Goal: Information Seeking & Learning: Learn about a topic

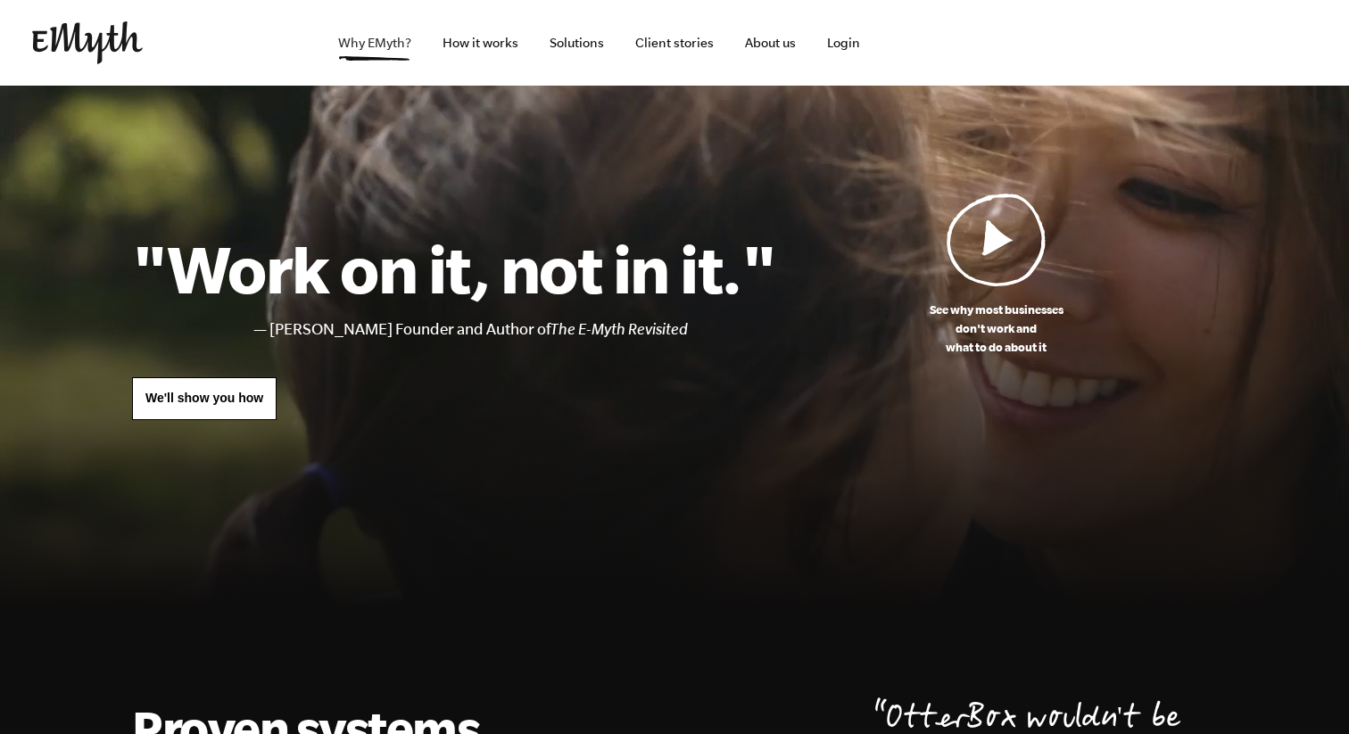
click at [390, 40] on link "Why EMyth?" at bounding box center [375, 43] width 102 height 86
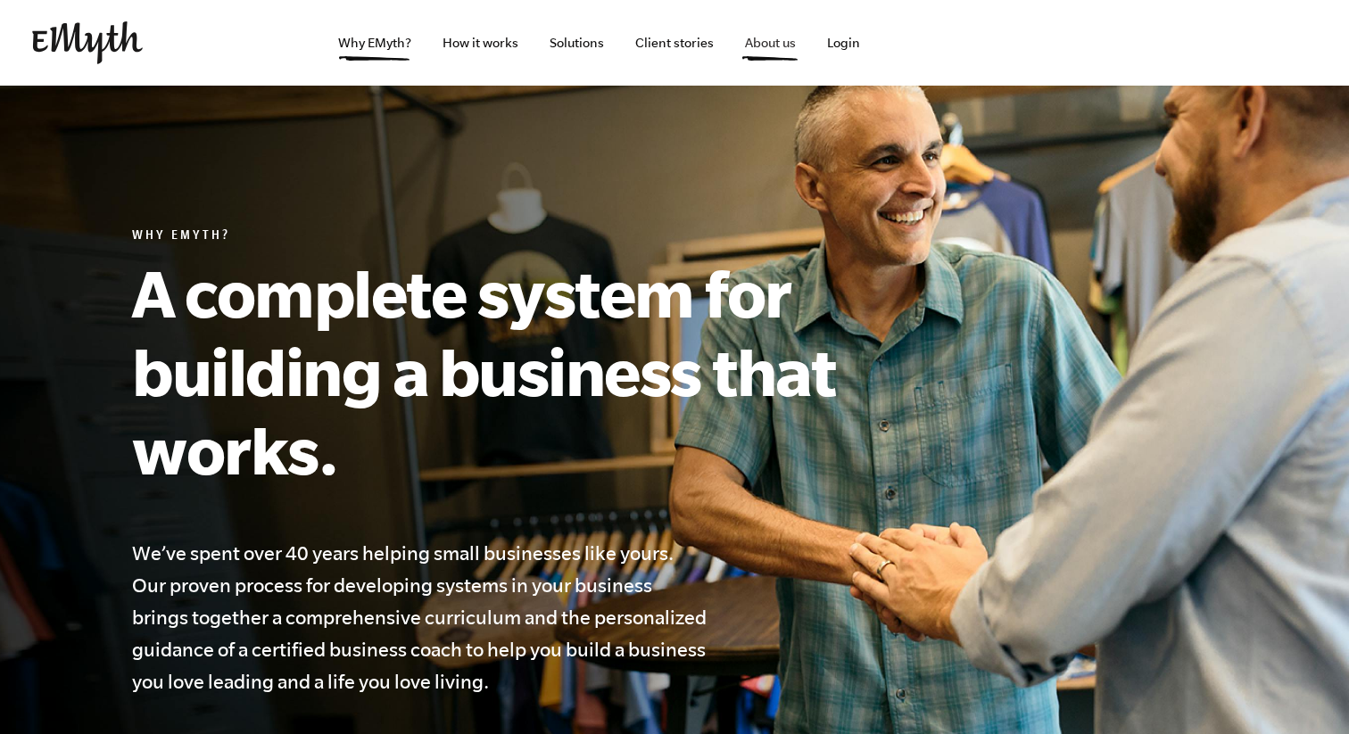
click at [753, 37] on link "About us" at bounding box center [770, 43] width 79 height 86
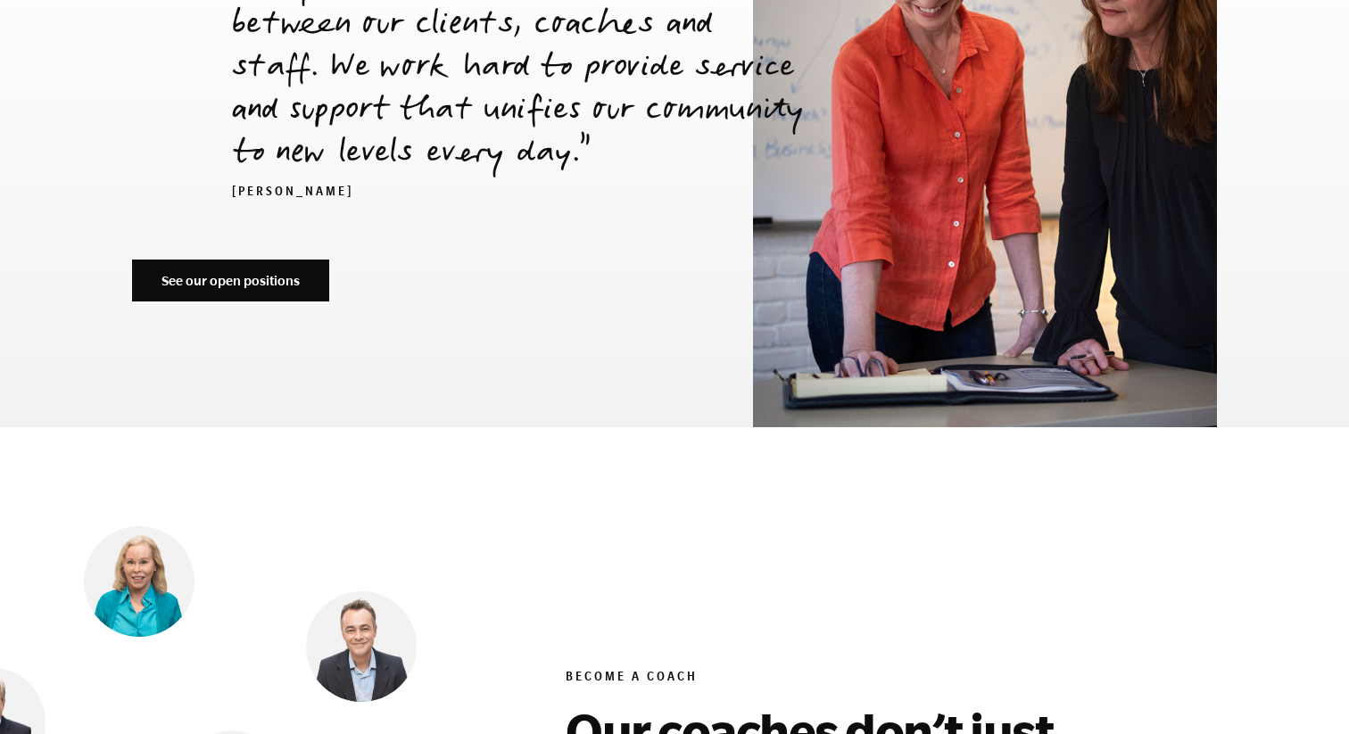
scroll to position [6263, 0]
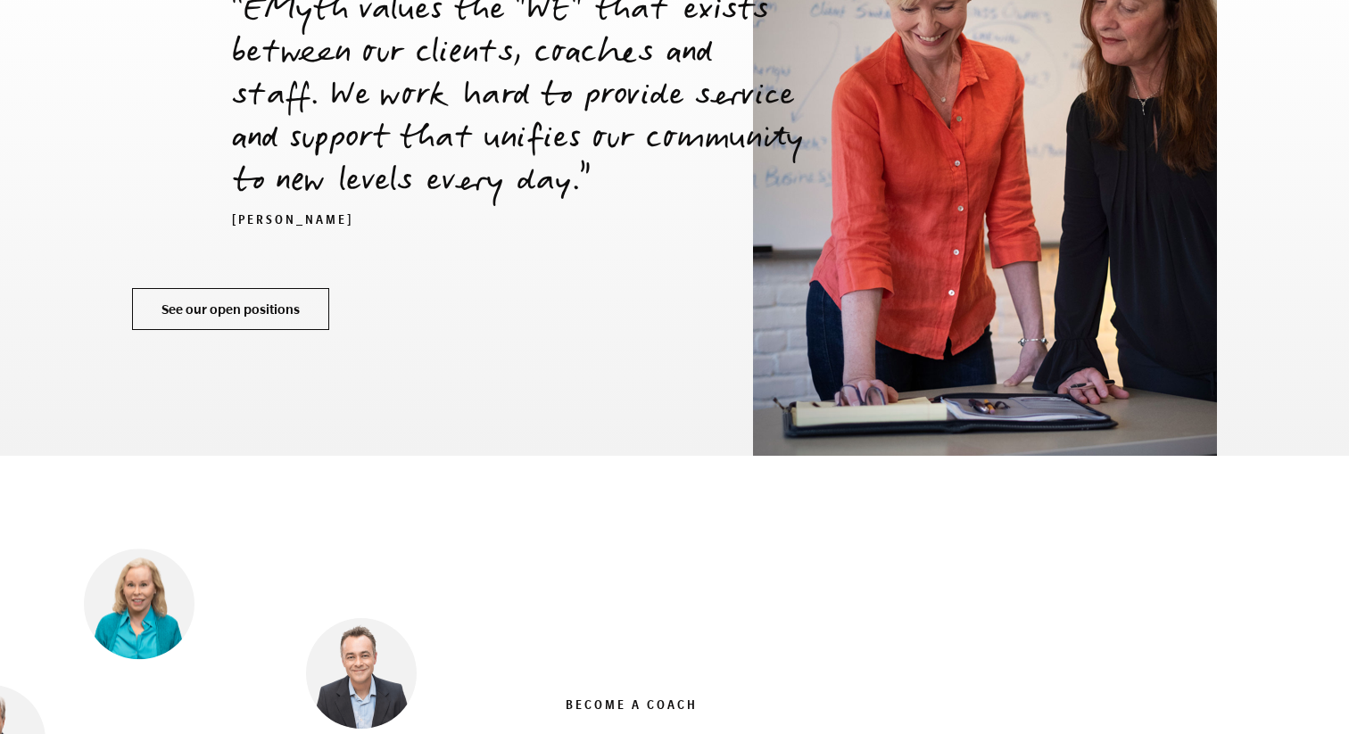
click at [199, 288] on link "See our open positions" at bounding box center [230, 309] width 197 height 43
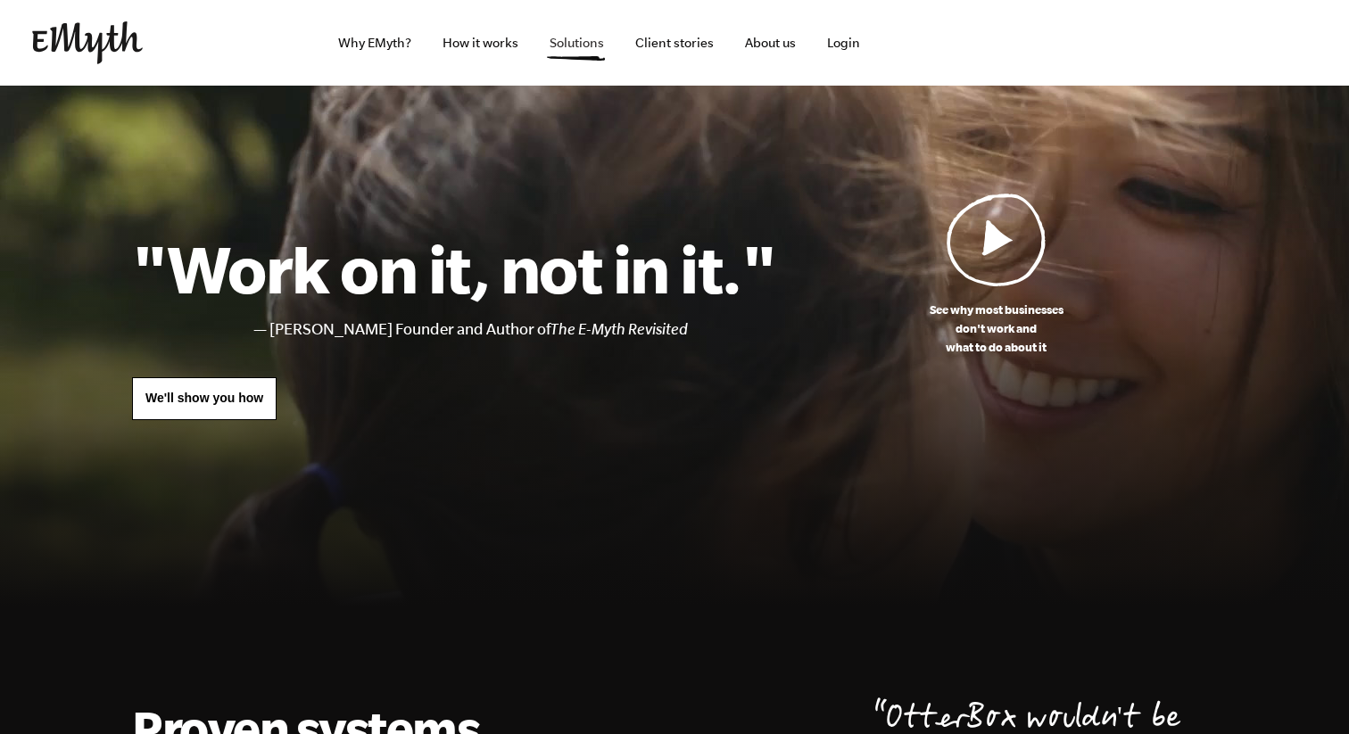
click at [581, 43] on link "Solutions" at bounding box center [576, 43] width 83 height 86
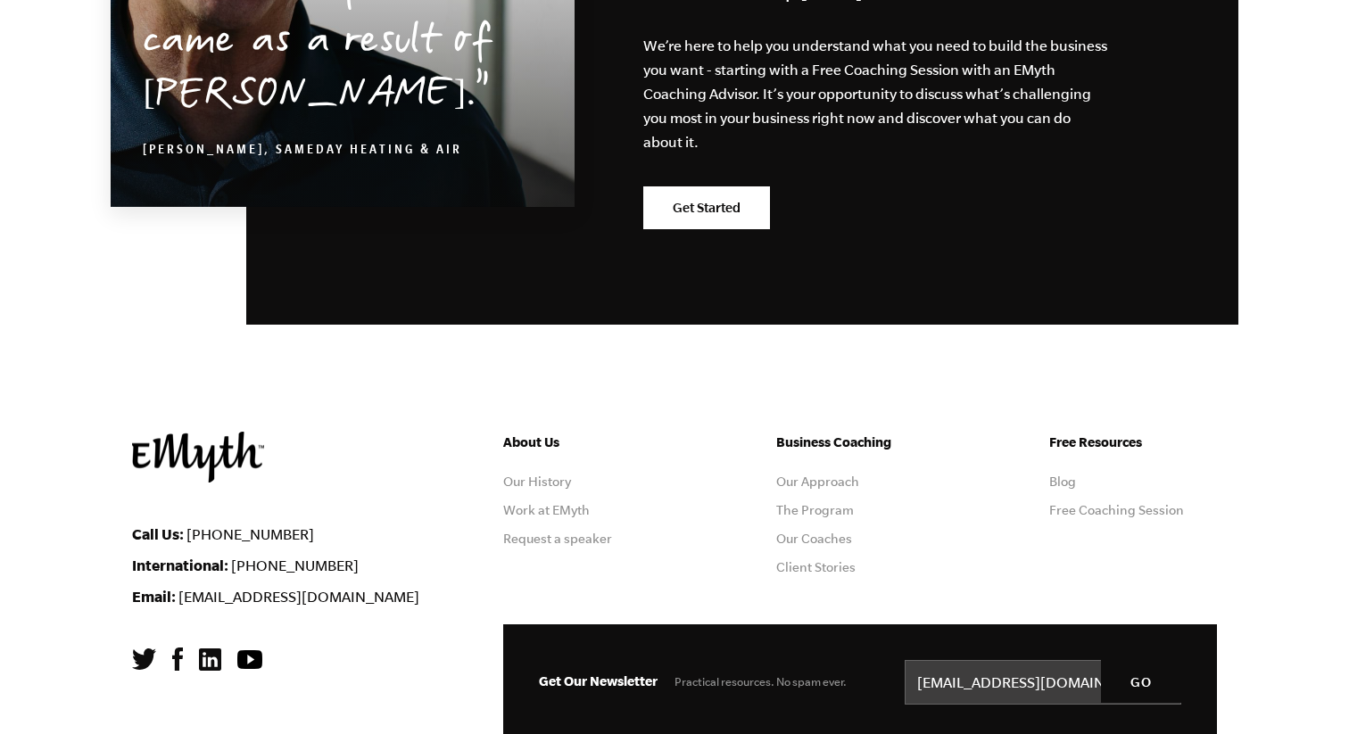
scroll to position [3139, 0]
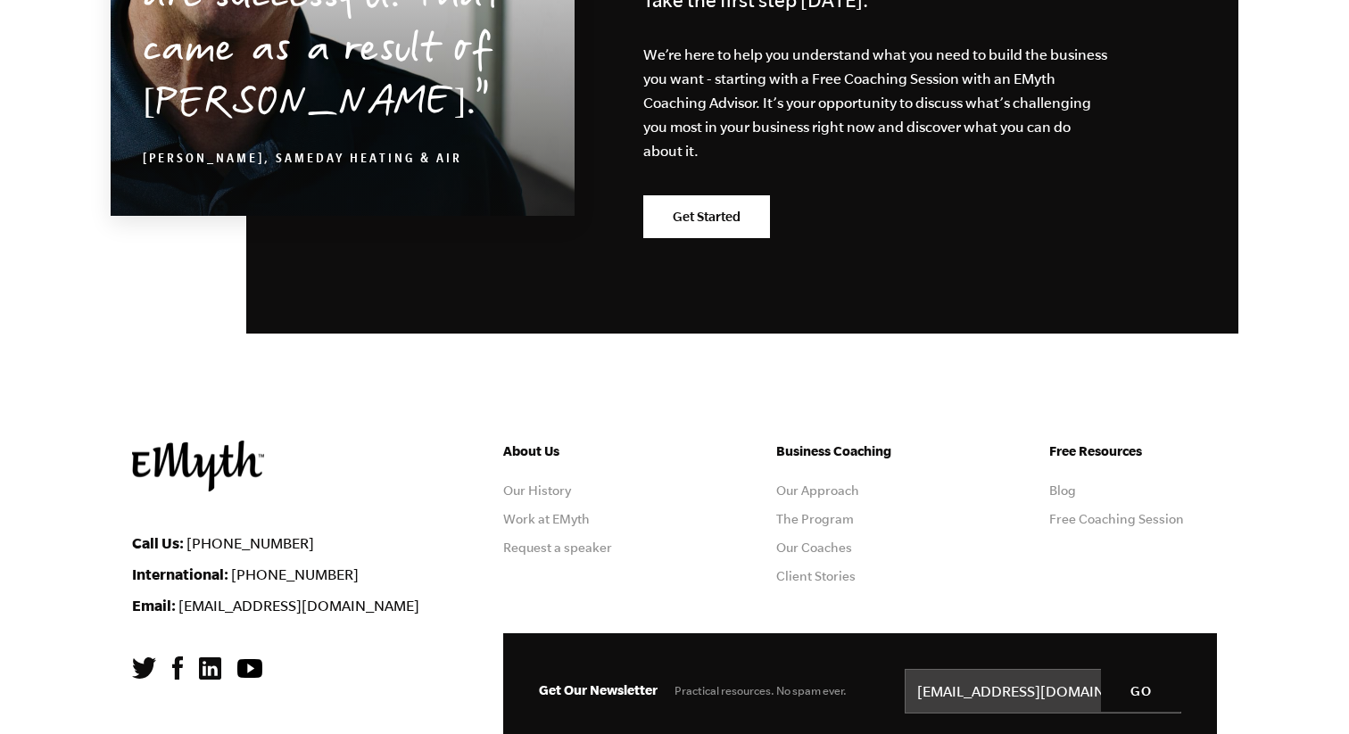
click at [1062, 498] on ul "Free Resources Blog Free Coaching Session" at bounding box center [1133, 519] width 168 height 157
click at [1062, 493] on link "Blog" at bounding box center [1062, 490] width 27 height 14
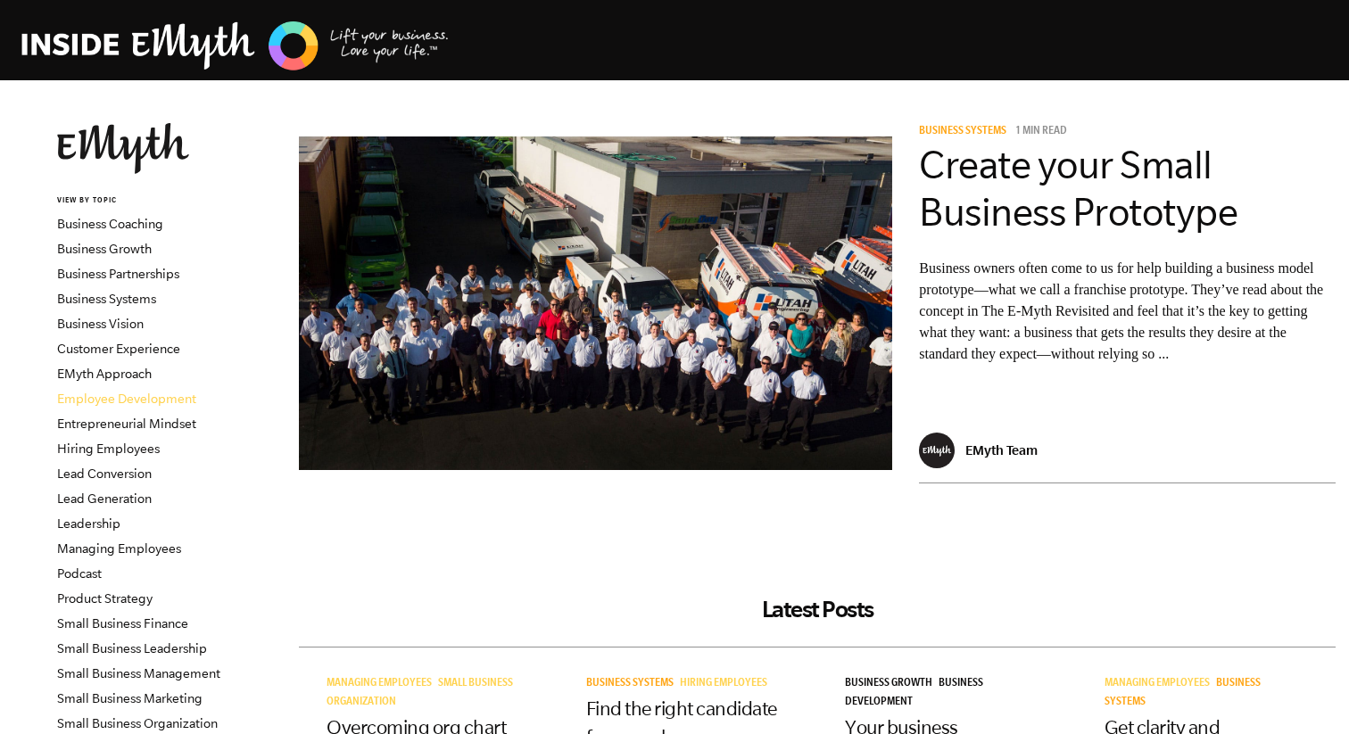
click at [159, 398] on link "Employee Development" at bounding box center [126, 399] width 139 height 14
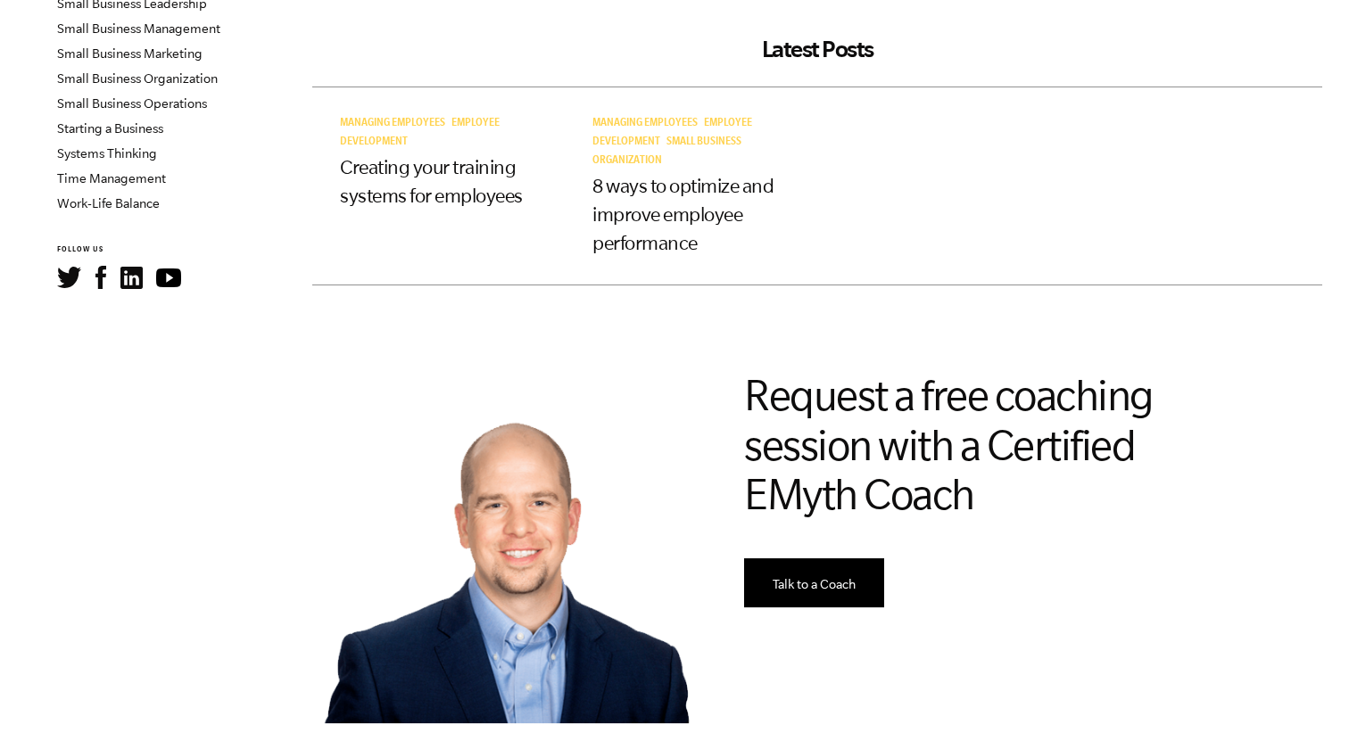
scroll to position [632, 0]
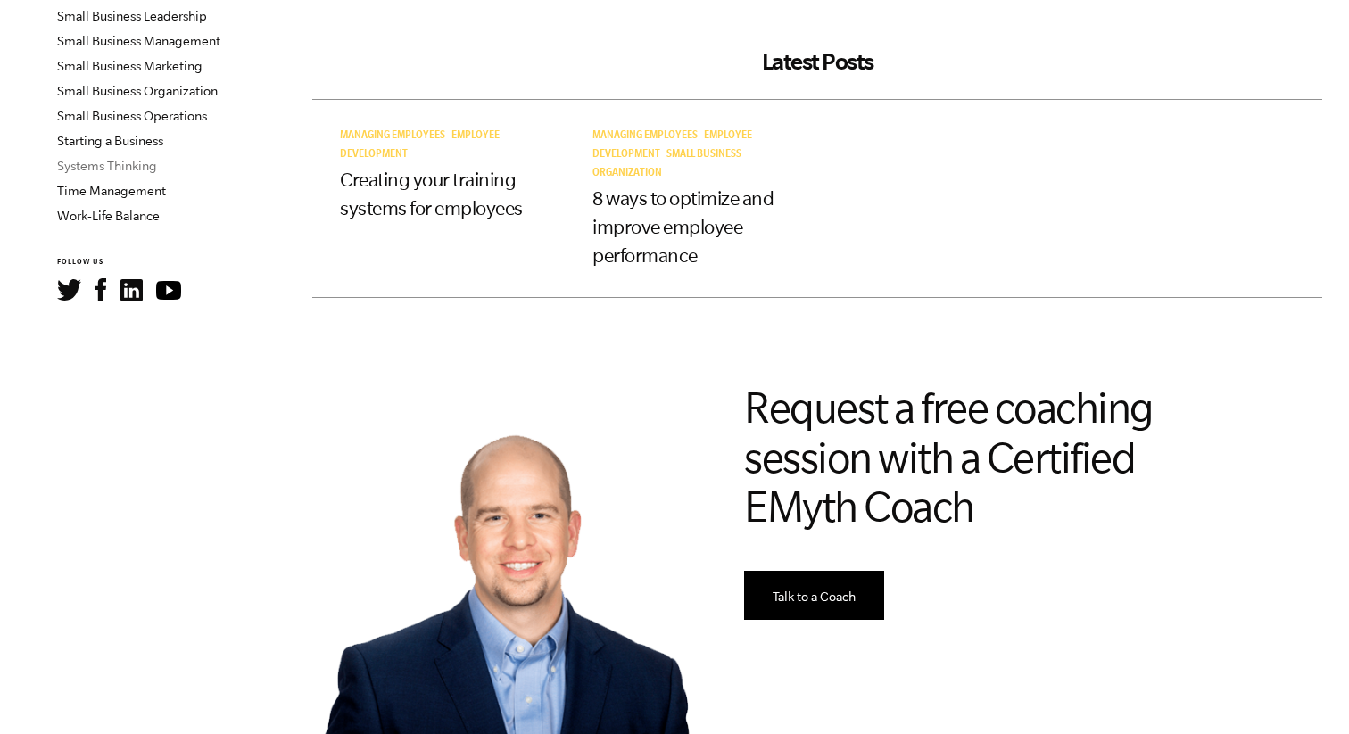
click at [128, 166] on link "Systems Thinking" at bounding box center [107, 166] width 100 height 14
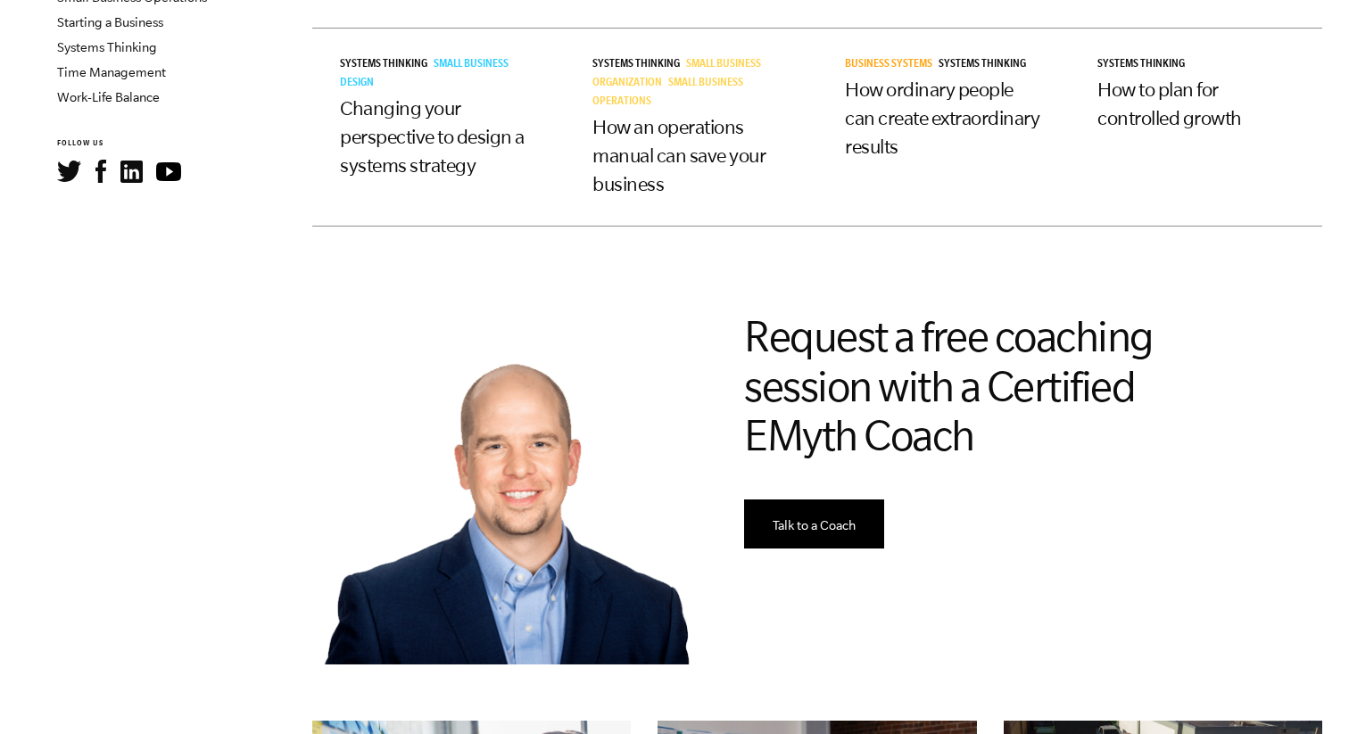
scroll to position [702, 0]
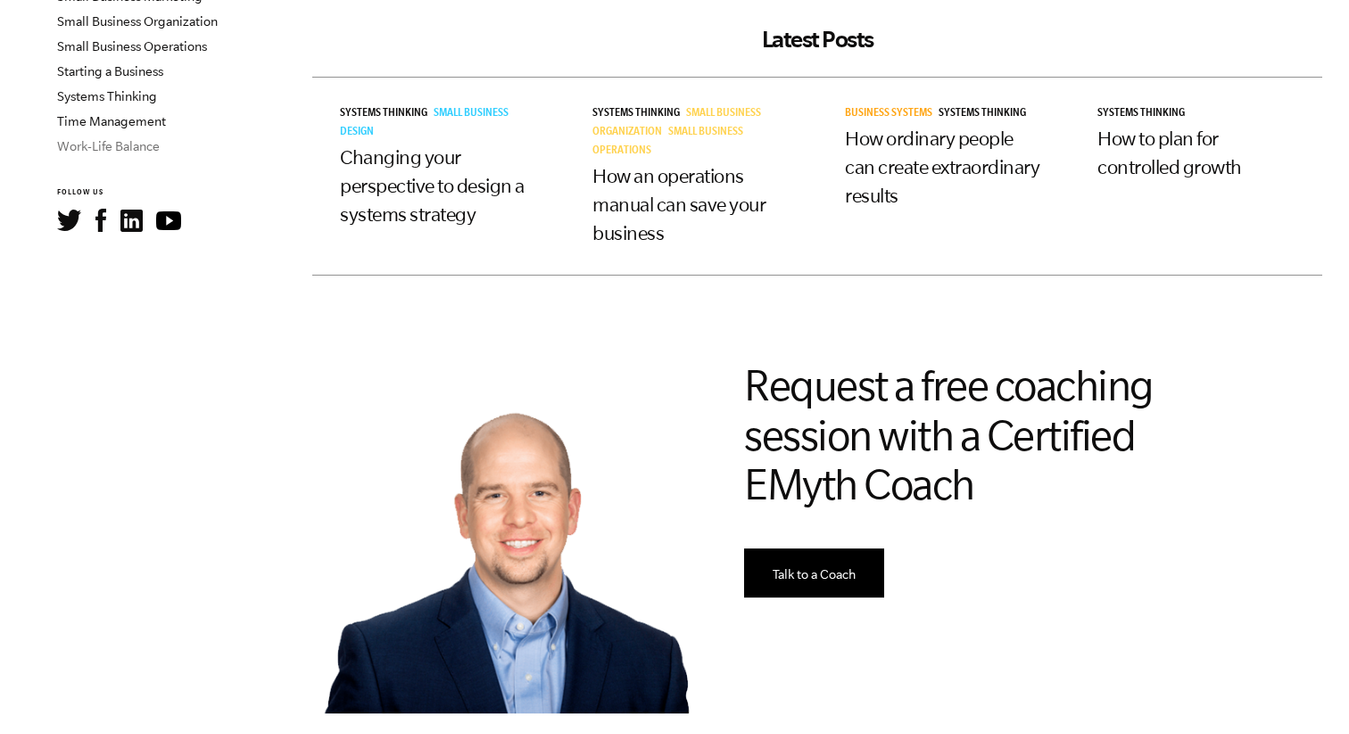
click at [106, 146] on link "Work-Life Balance" at bounding box center [108, 146] width 103 height 14
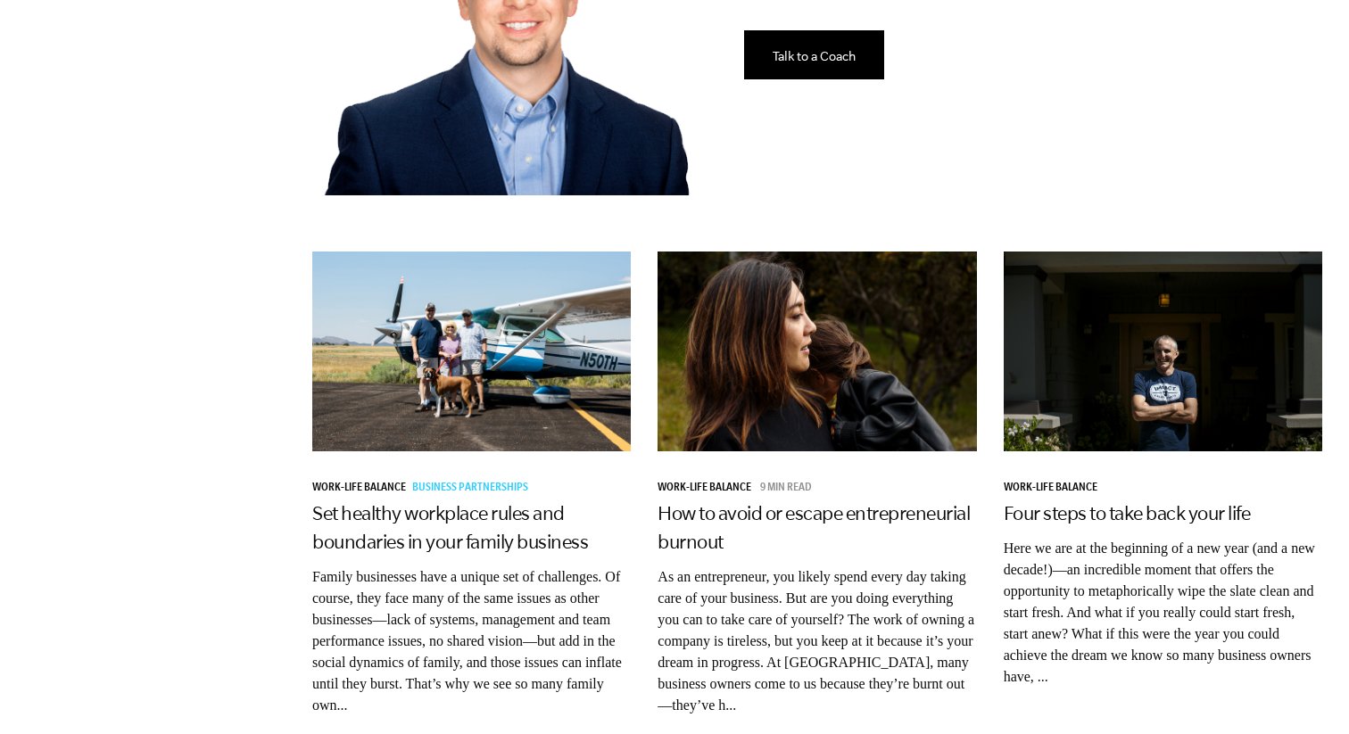
scroll to position [1184, 0]
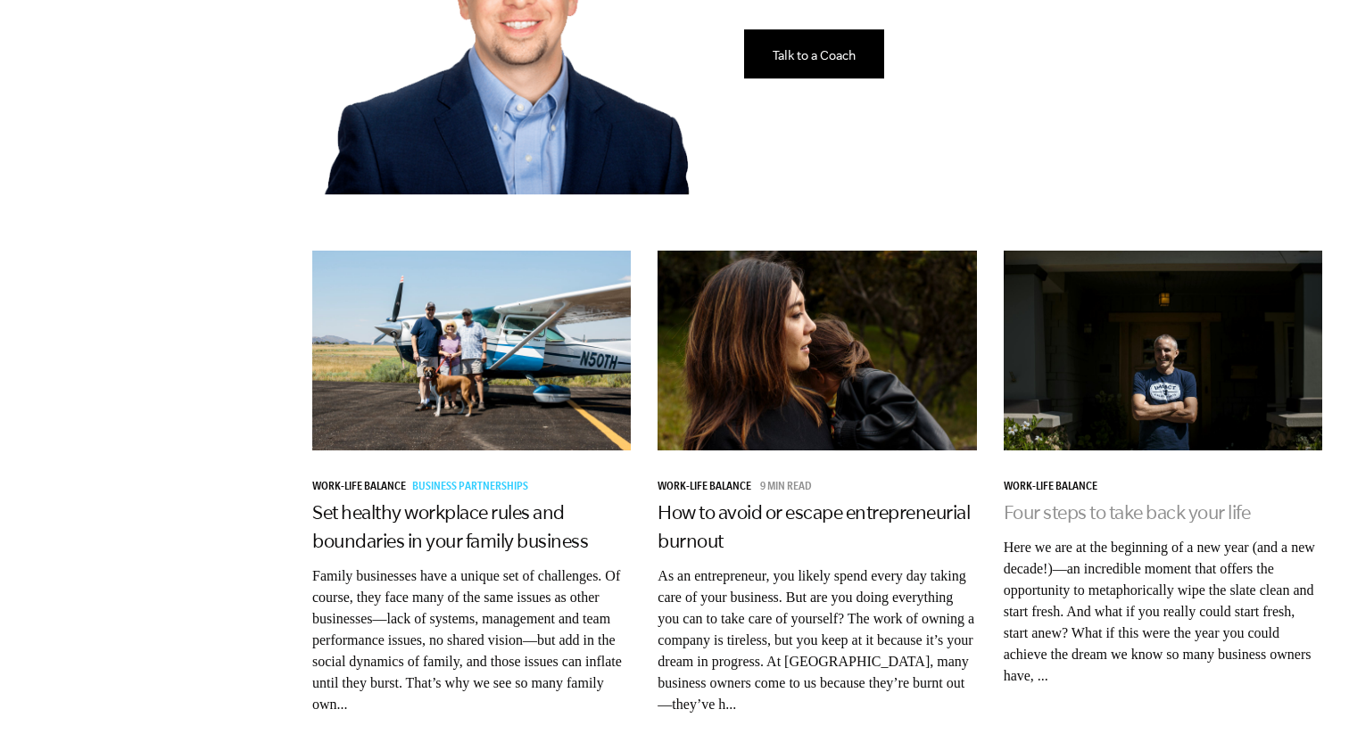
click at [1026, 501] on link "Four steps to take back your life" at bounding box center [1127, 511] width 247 height 21
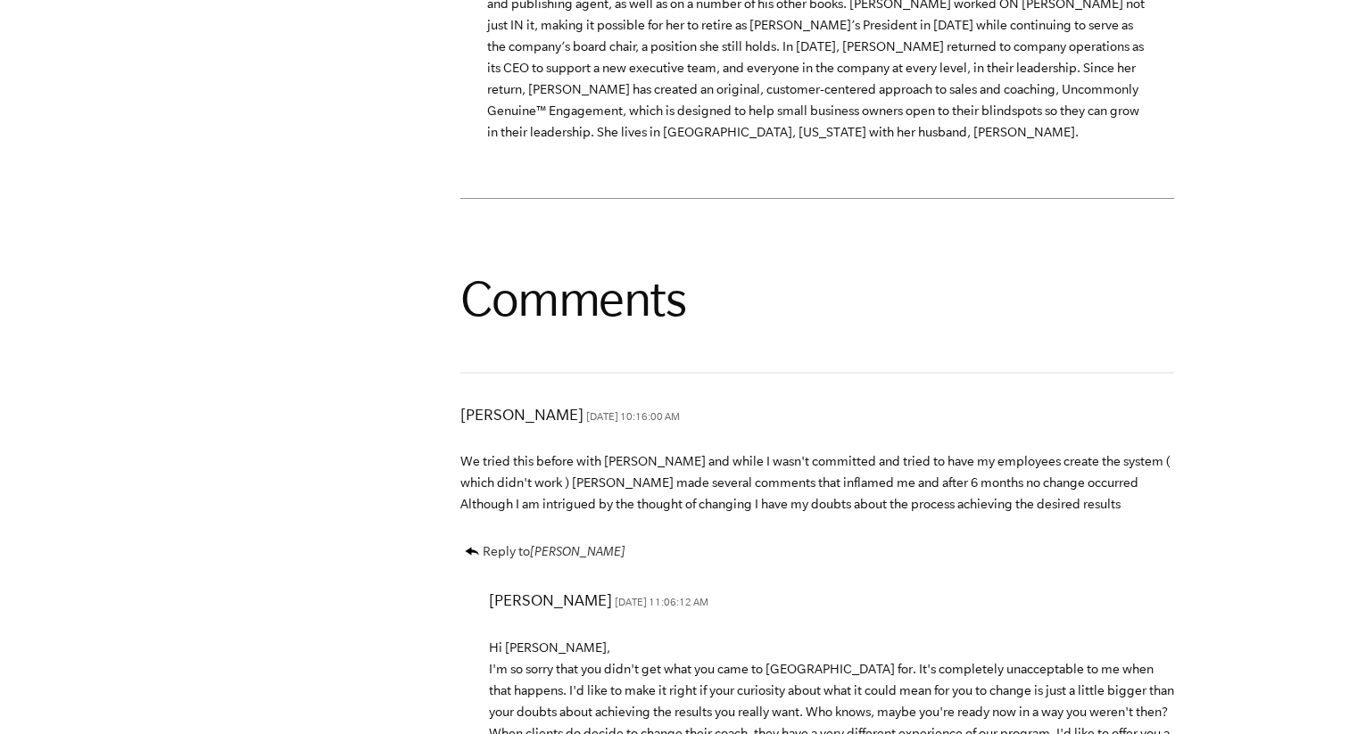
scroll to position [5267, 0]
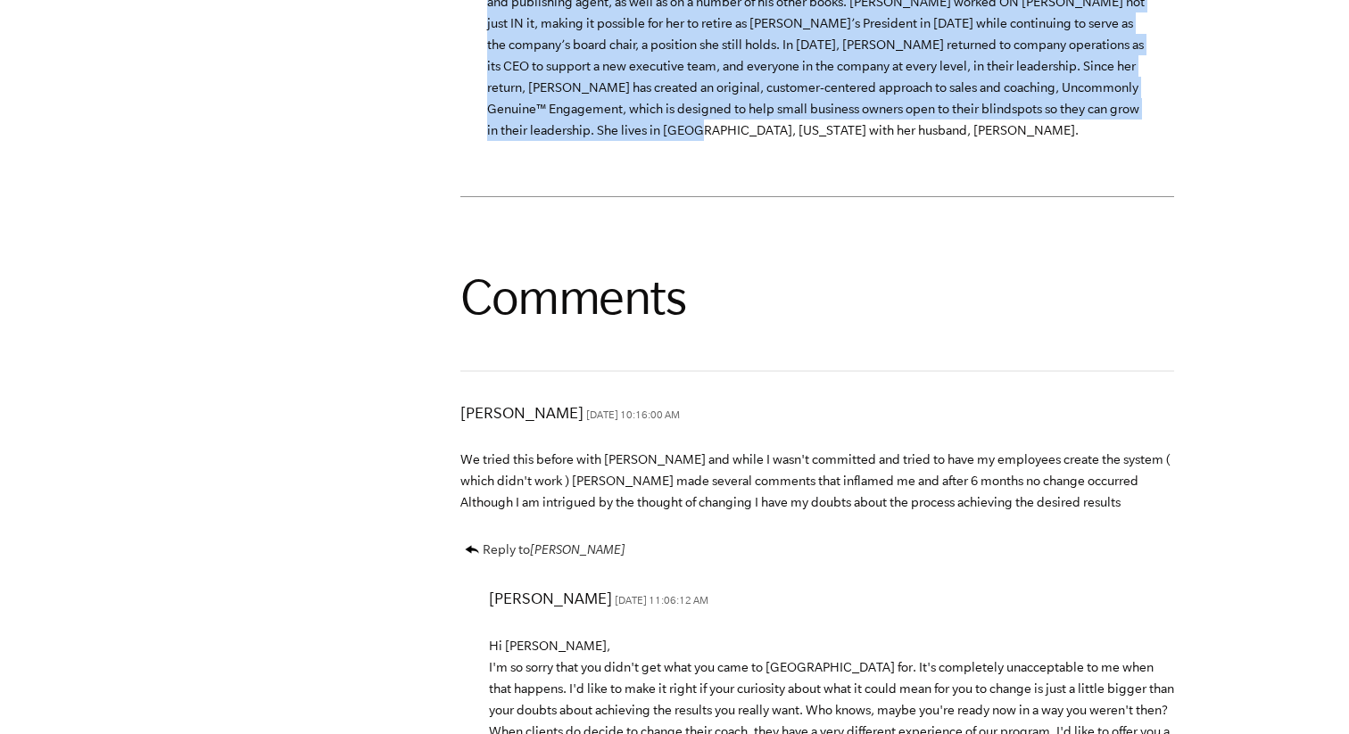
drag, startPoint x: 483, startPoint y: 115, endPoint x: 821, endPoint y: 281, distance: 376.6
copy p "[PERSON_NAME] joined EMyth in [DATE] and partnered with [PERSON_NAME] in buildi…"
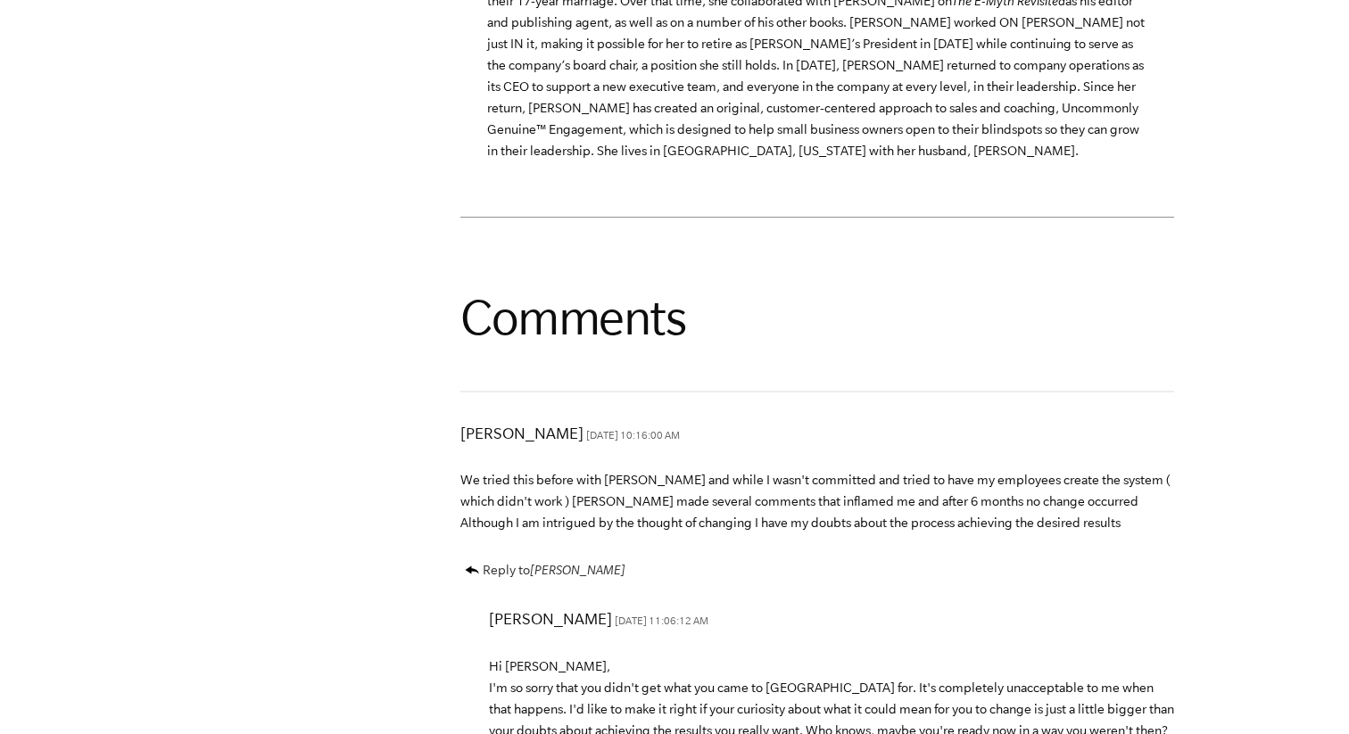
scroll to position [5246, 0]
